Goal: Information Seeking & Learning: Learn about a topic

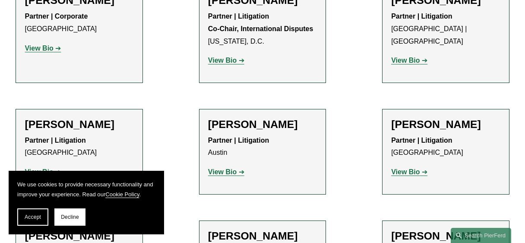
scroll to position [2010, 0]
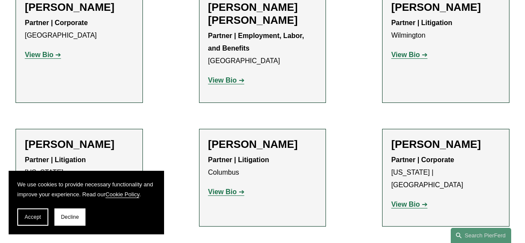
click at [231, 188] on strong "View Bio" at bounding box center [222, 191] width 28 height 7
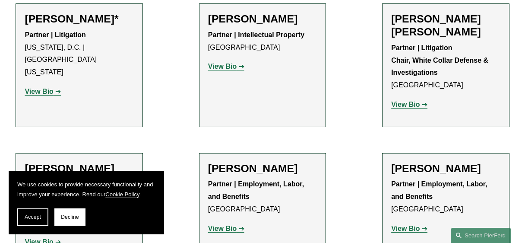
scroll to position [5111, 0]
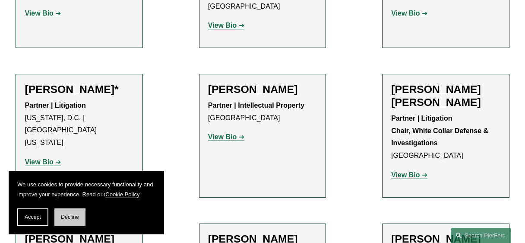
click at [66, 213] on button "Decline" at bounding box center [69, 216] width 31 height 17
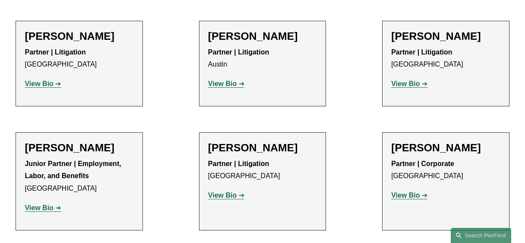
scroll to position [0, 0]
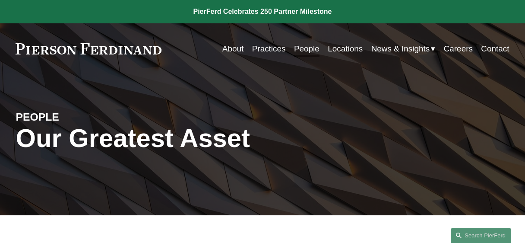
click at [301, 48] on link "People" at bounding box center [306, 49] width 25 height 16
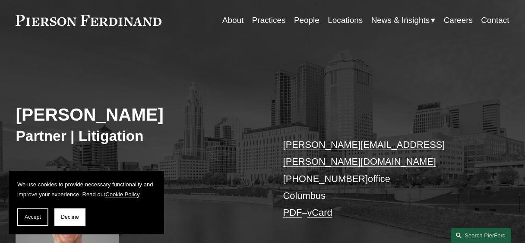
scroll to position [55, 0]
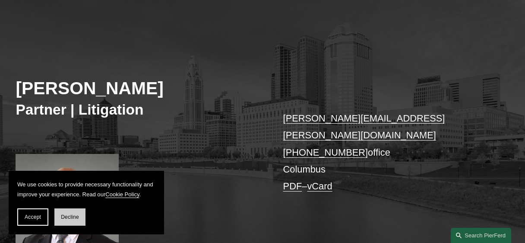
click at [69, 218] on span "Decline" at bounding box center [70, 217] width 18 height 6
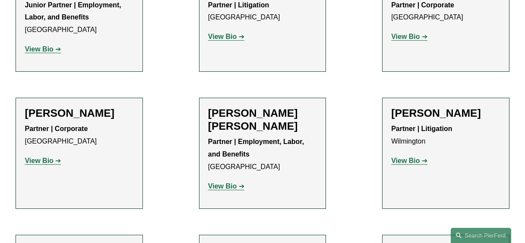
scroll to position [2010, 0]
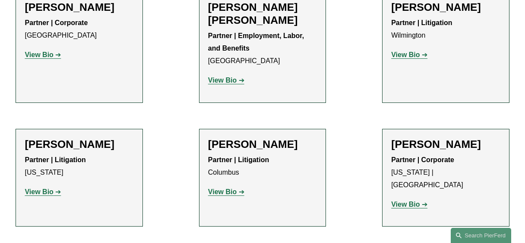
click at [231, 188] on strong "View Bio" at bounding box center [222, 191] width 28 height 7
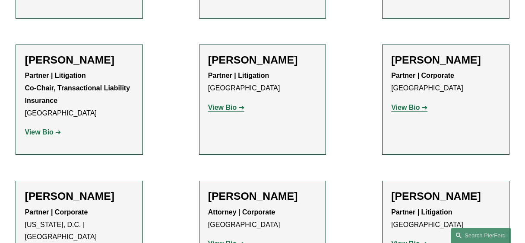
scroll to position [3155, 0]
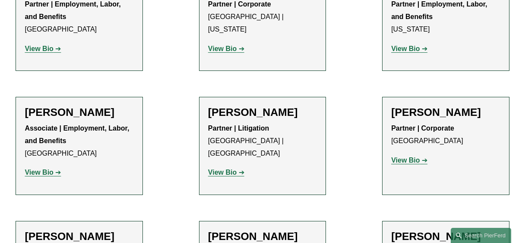
scroll to position [3898, 0]
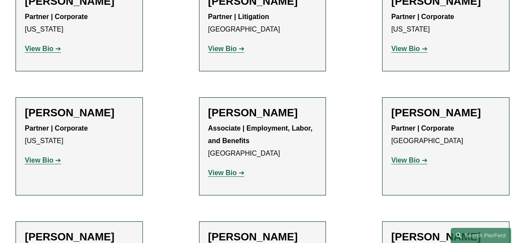
scroll to position [4473, 0]
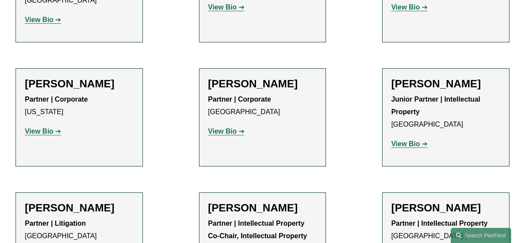
scroll to position [5704, 0]
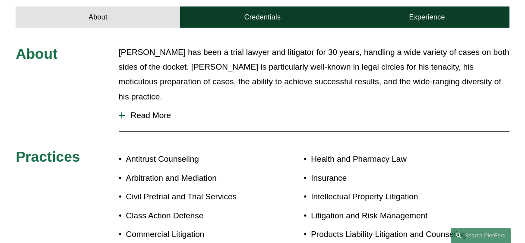
scroll to position [271, 0]
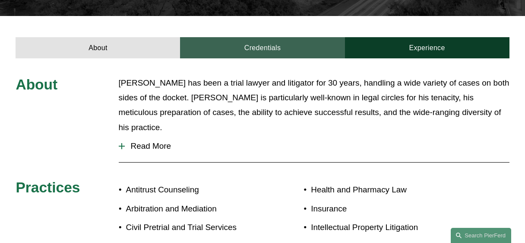
click at [273, 37] on link "Credentials" at bounding box center [262, 47] width 164 height 21
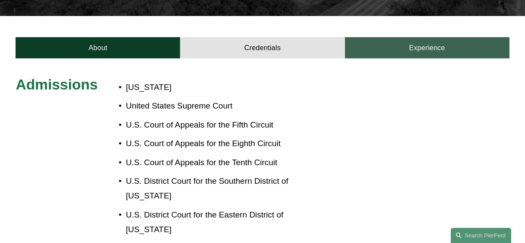
click at [432, 38] on link "Experience" at bounding box center [427, 47] width 164 height 21
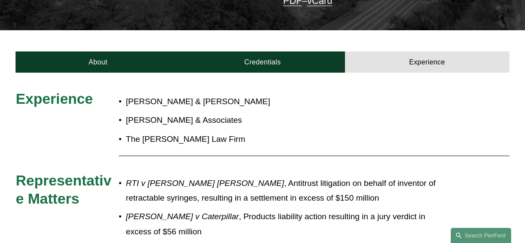
scroll to position [208, 0]
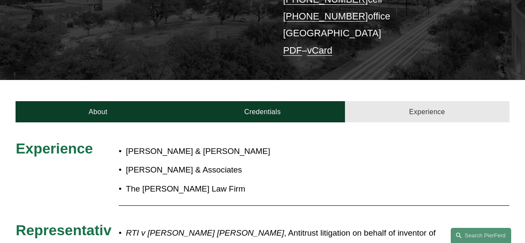
click at [437, 101] on link "Experience" at bounding box center [427, 111] width 164 height 21
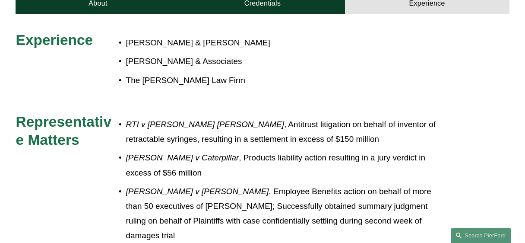
scroll to position [285, 0]
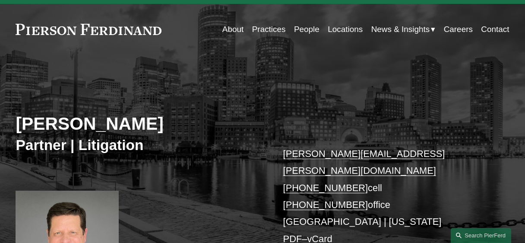
scroll to position [33, 0]
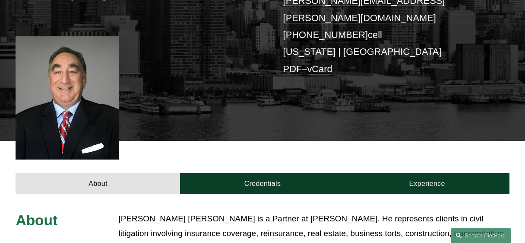
scroll to position [174, 0]
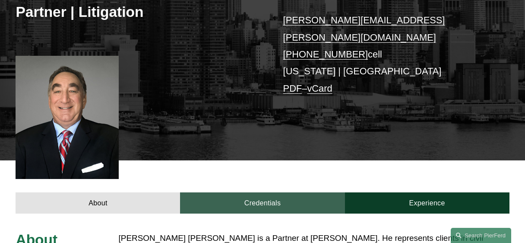
click at [260, 192] on link "Credentials" at bounding box center [262, 202] width 164 height 21
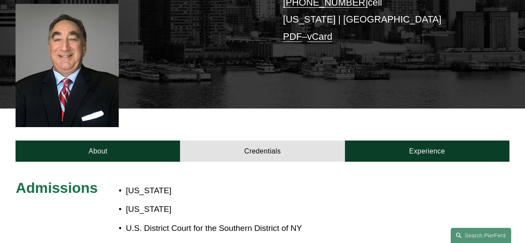
scroll to position [202, 0]
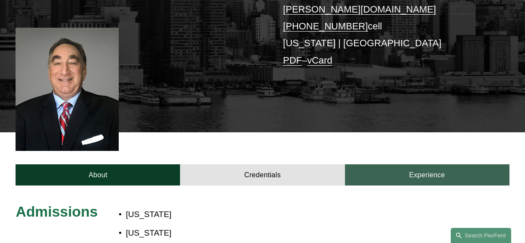
click at [437, 164] on link "Experience" at bounding box center [427, 174] width 164 height 21
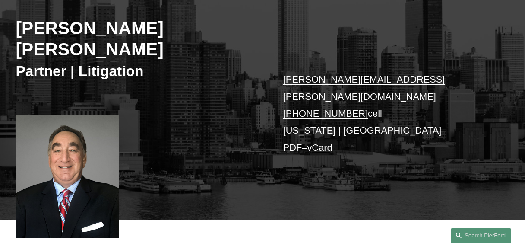
scroll to position [111, 0]
